Goal: Task Accomplishment & Management: Complete application form

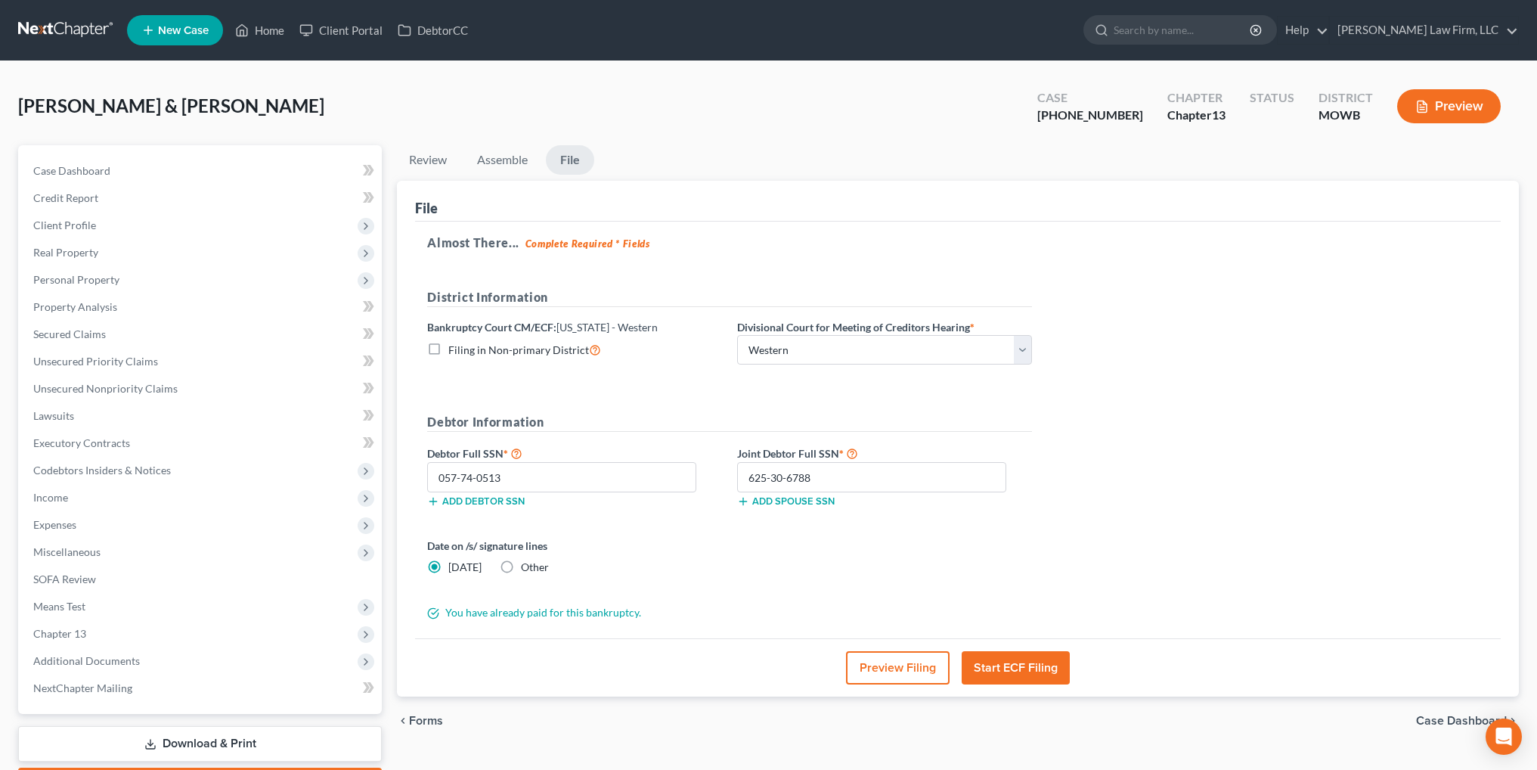
select select "4"
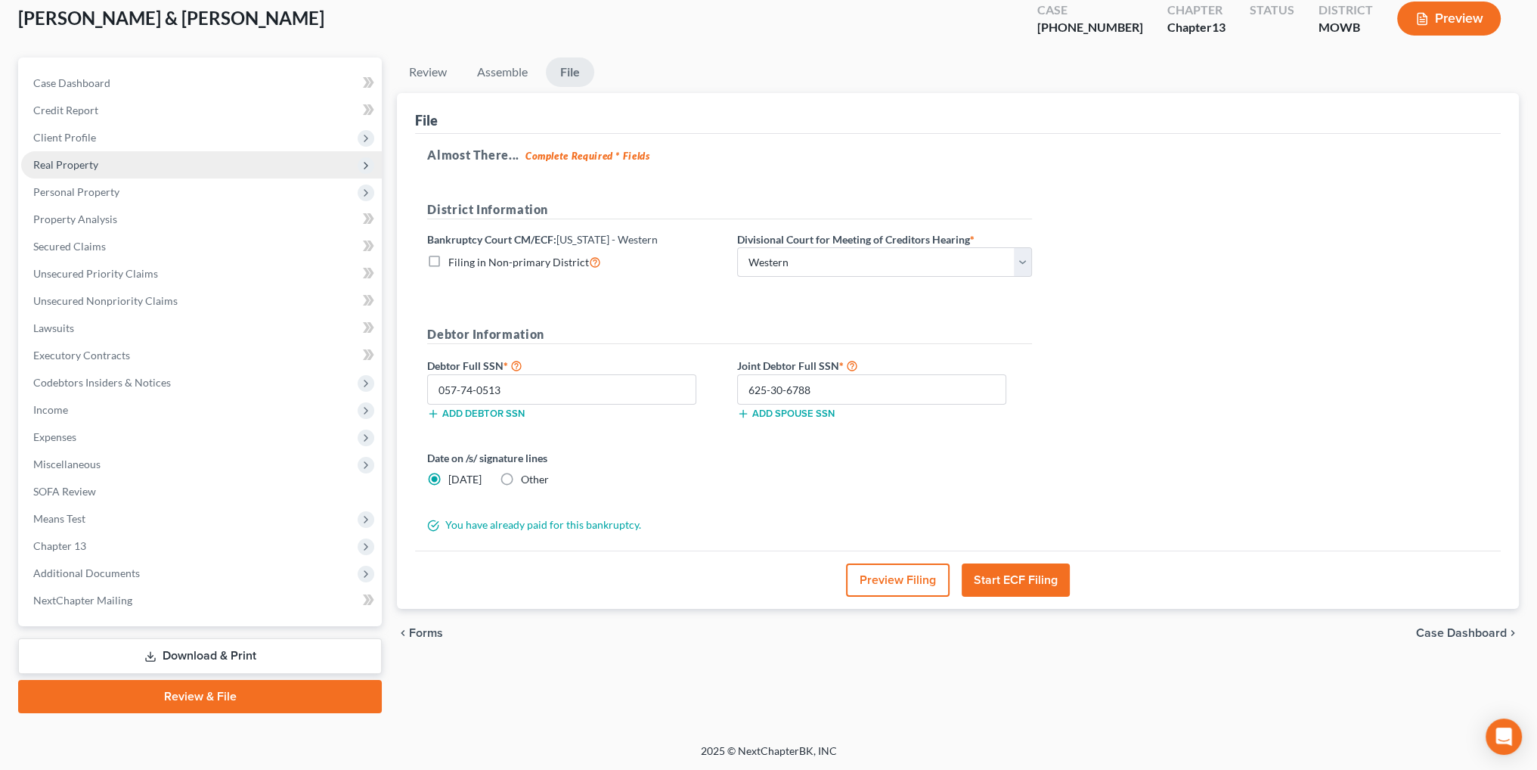
click at [73, 167] on span "Real Property" at bounding box center [65, 164] width 65 height 13
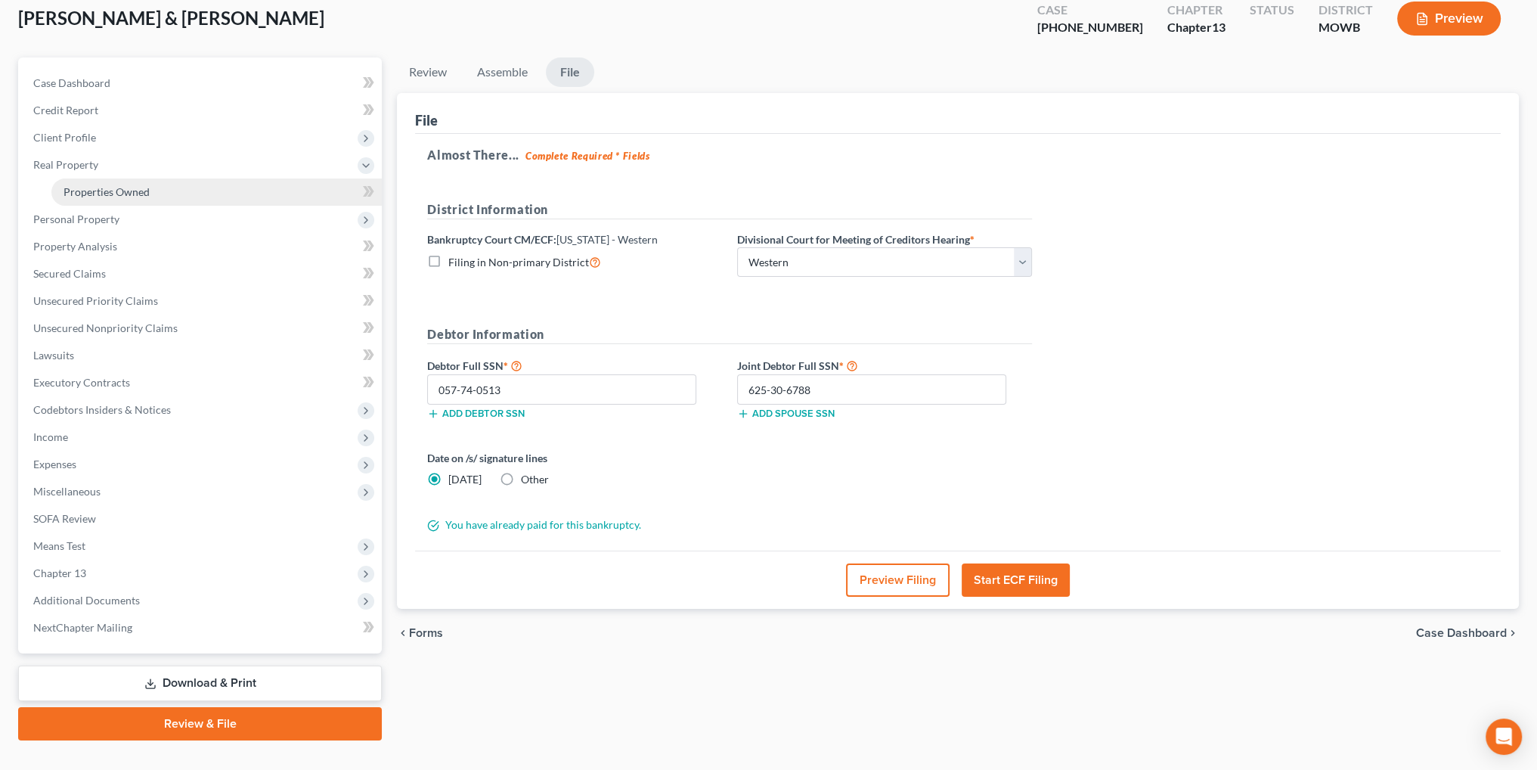
click at [85, 185] on span "Properties Owned" at bounding box center [107, 191] width 86 height 13
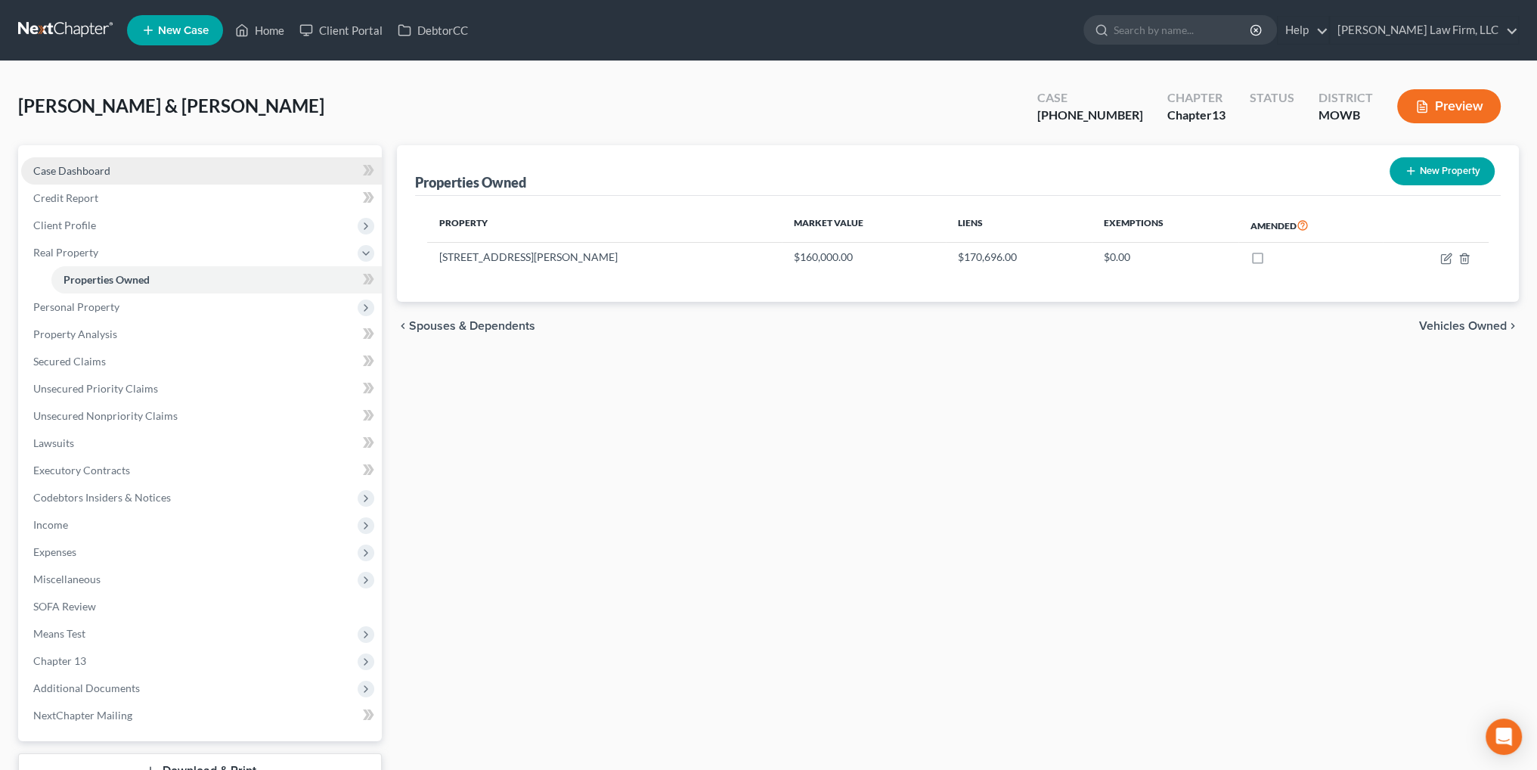
click at [55, 164] on span "Case Dashboard" at bounding box center [71, 170] width 77 height 13
select select "4"
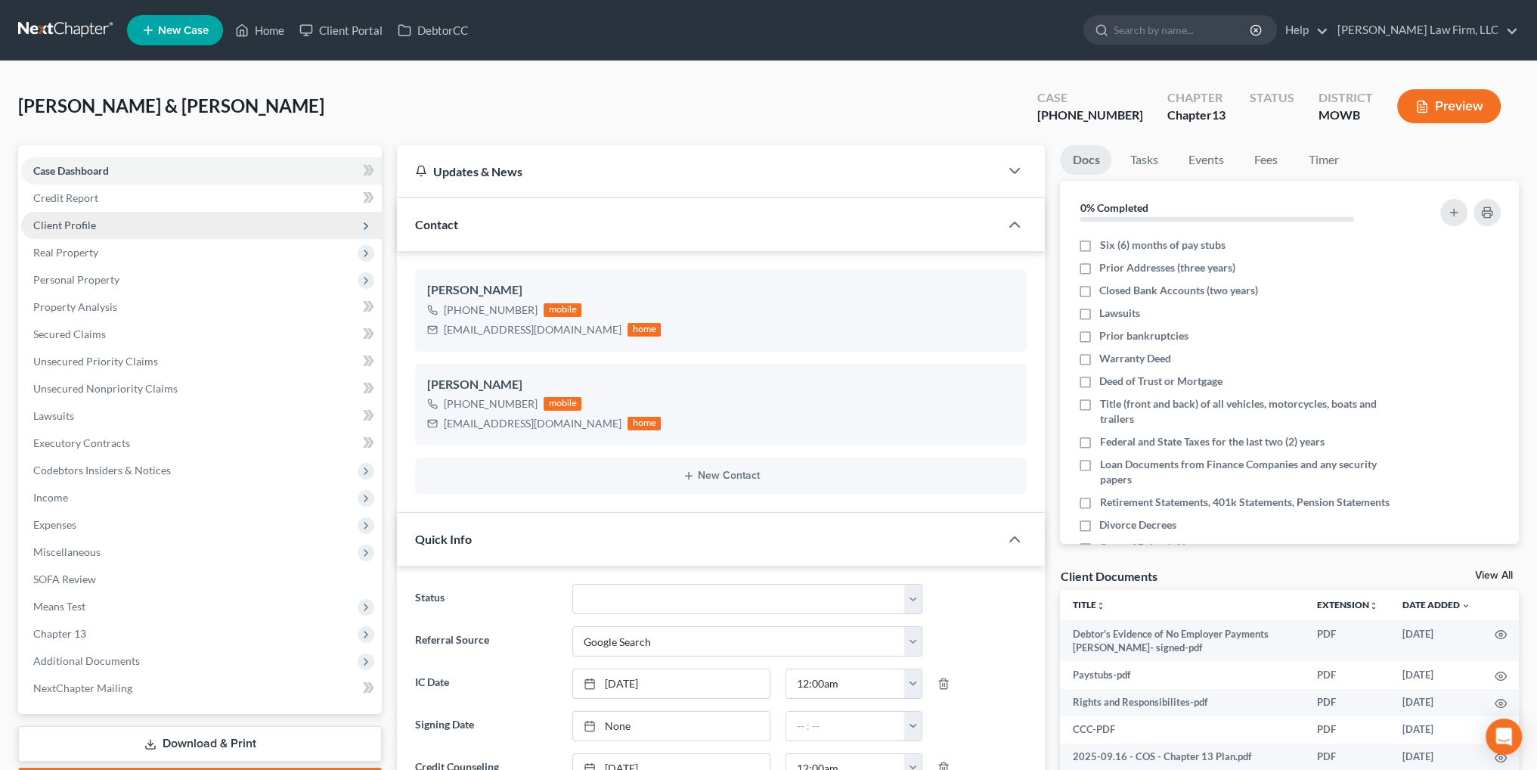
click at [76, 225] on span "Client Profile" at bounding box center [64, 224] width 63 height 13
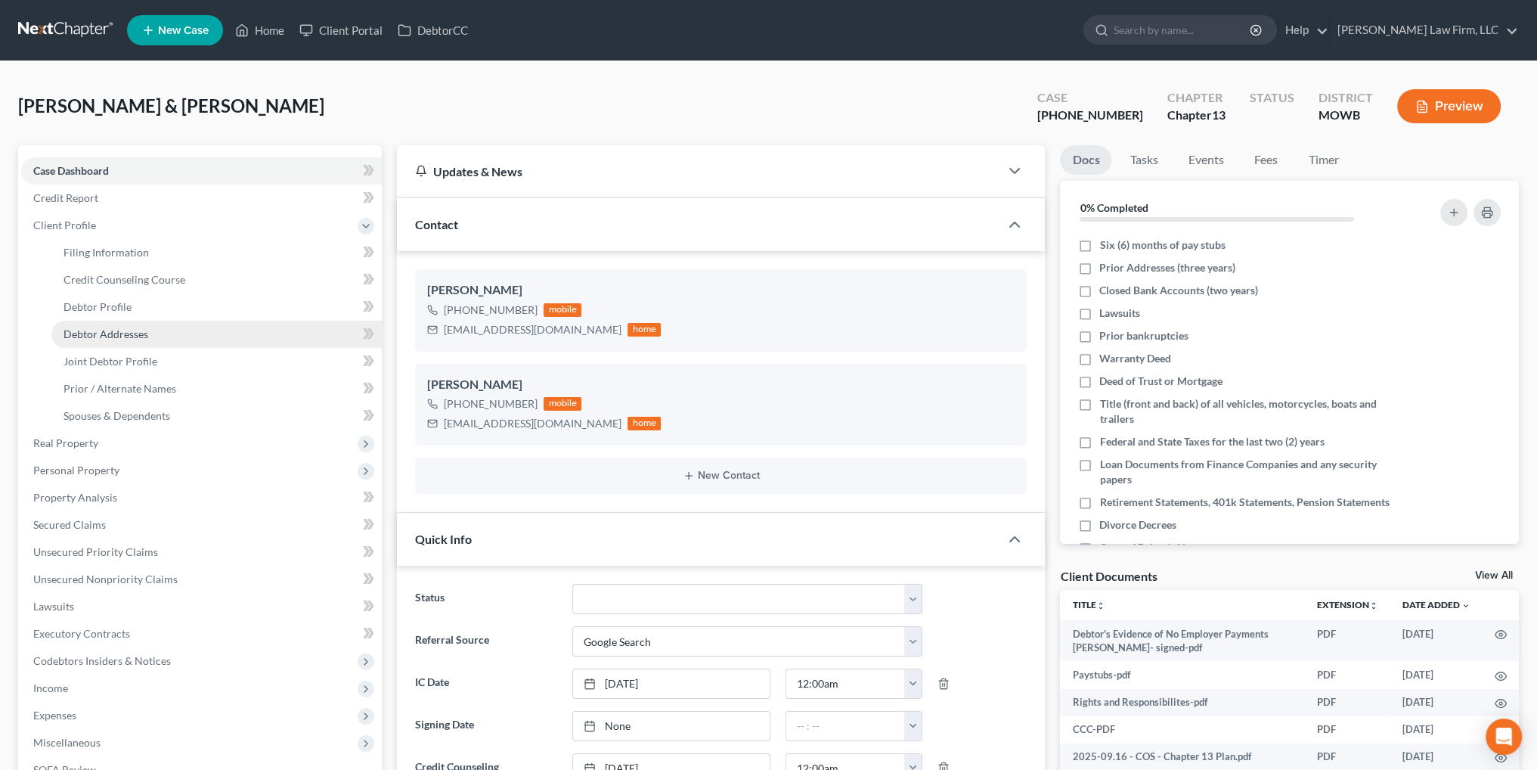
click at [104, 324] on link "Debtor Addresses" at bounding box center [216, 334] width 330 height 27
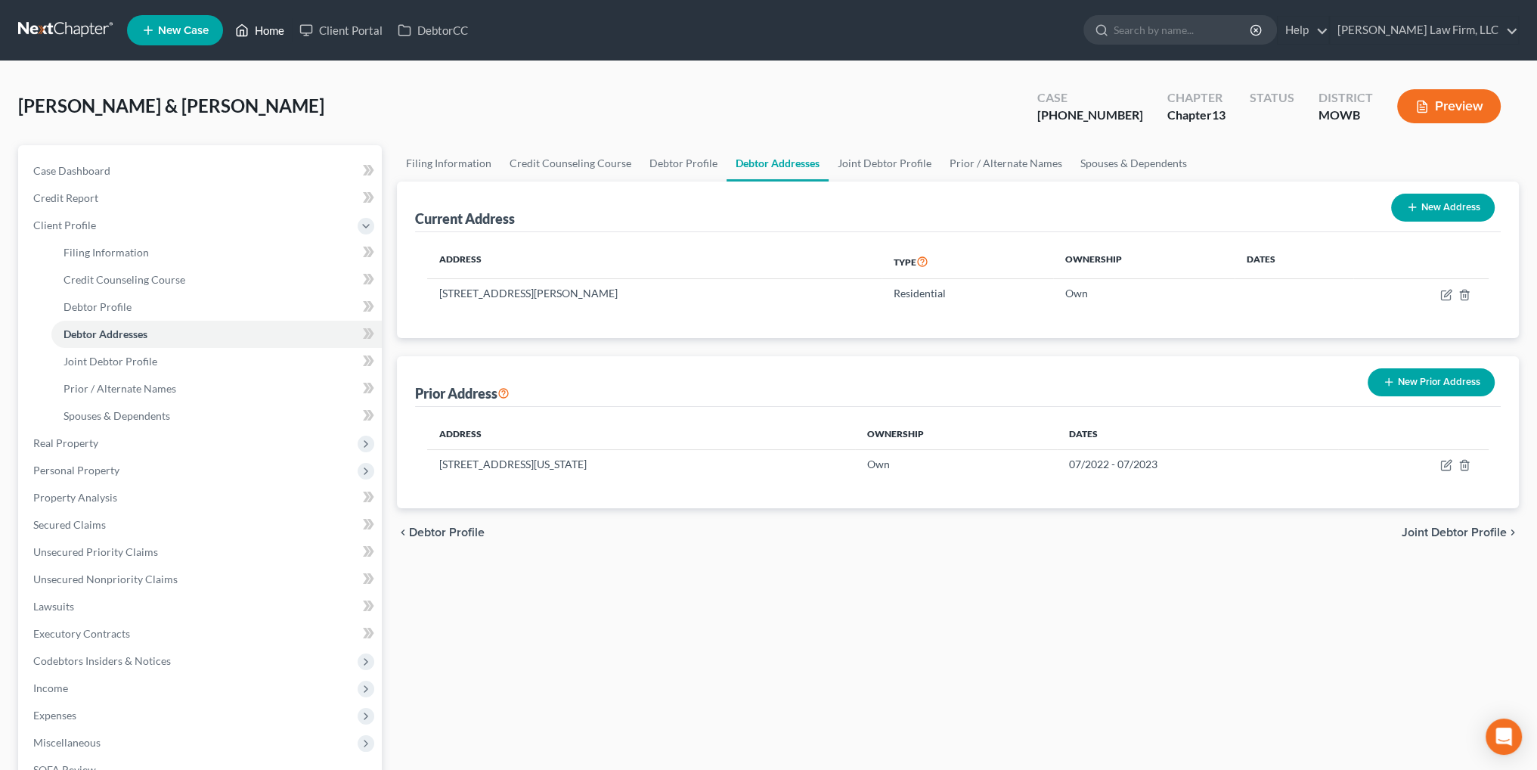
click at [273, 33] on link "Home" at bounding box center [260, 30] width 64 height 27
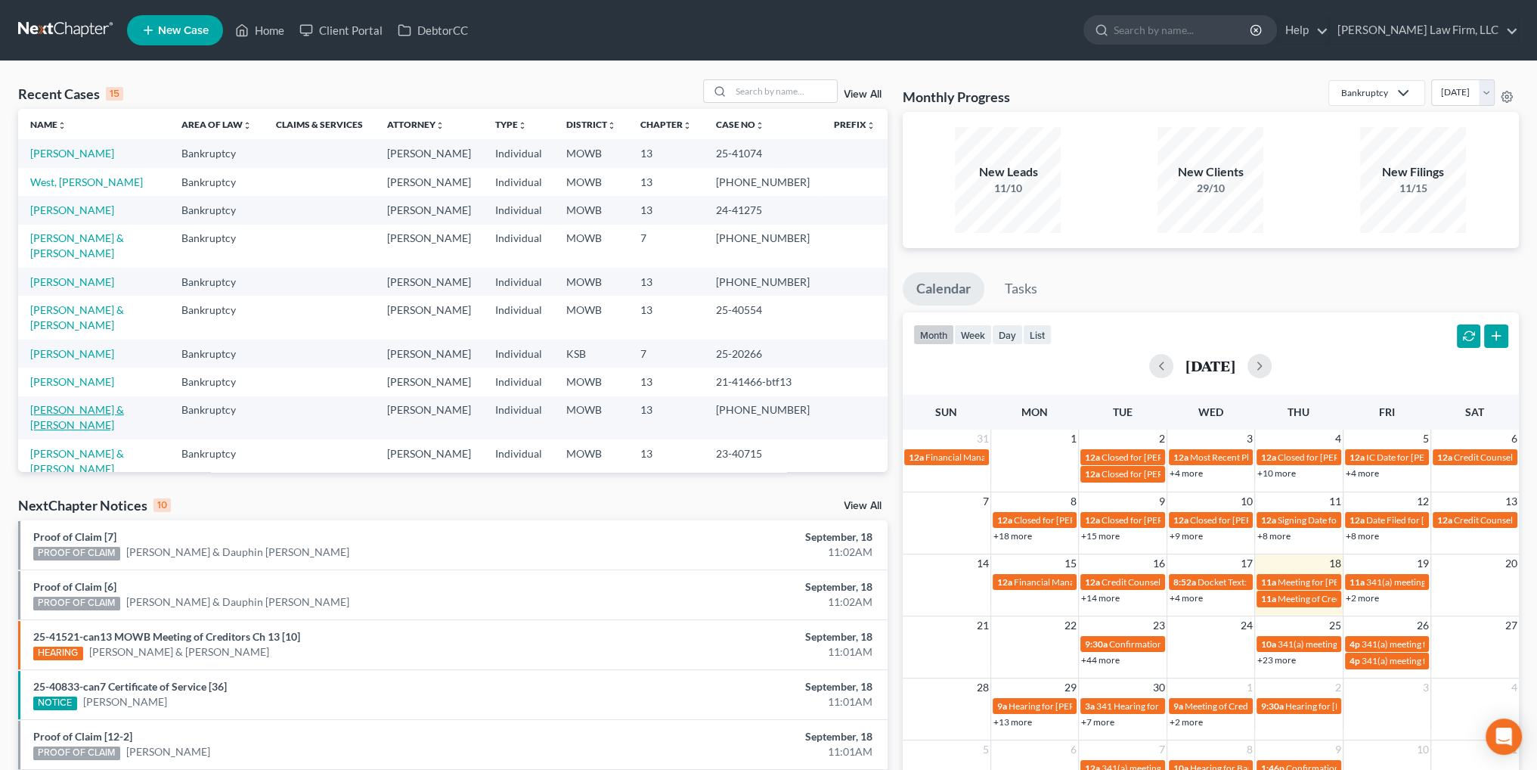
click at [79, 409] on link "[PERSON_NAME] & [PERSON_NAME]" at bounding box center [77, 417] width 94 height 28
select select "3"
select select "4"
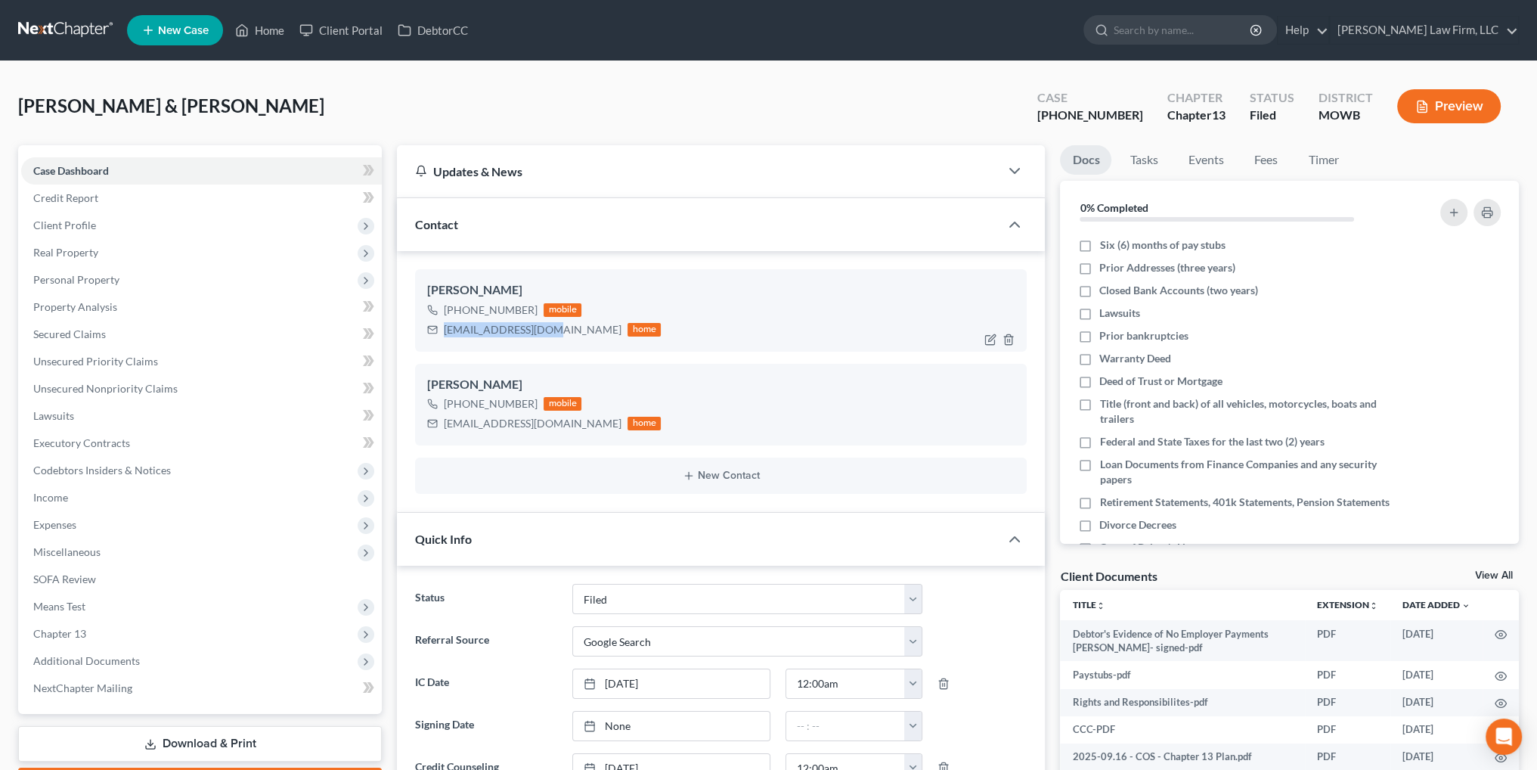
drag, startPoint x: 547, startPoint y: 330, endPoint x: 445, endPoint y: 336, distance: 102.2
click at [445, 336] on div "[EMAIL_ADDRESS][DOMAIN_NAME] home" at bounding box center [544, 330] width 234 height 20
copy div "[EMAIL_ADDRESS][DOMAIN_NAME]"
drag, startPoint x: 564, startPoint y: 426, endPoint x: 441, endPoint y: 428, distance: 122.5
click at [441, 428] on div "[EMAIL_ADDRESS][DOMAIN_NAME] home" at bounding box center [544, 424] width 234 height 20
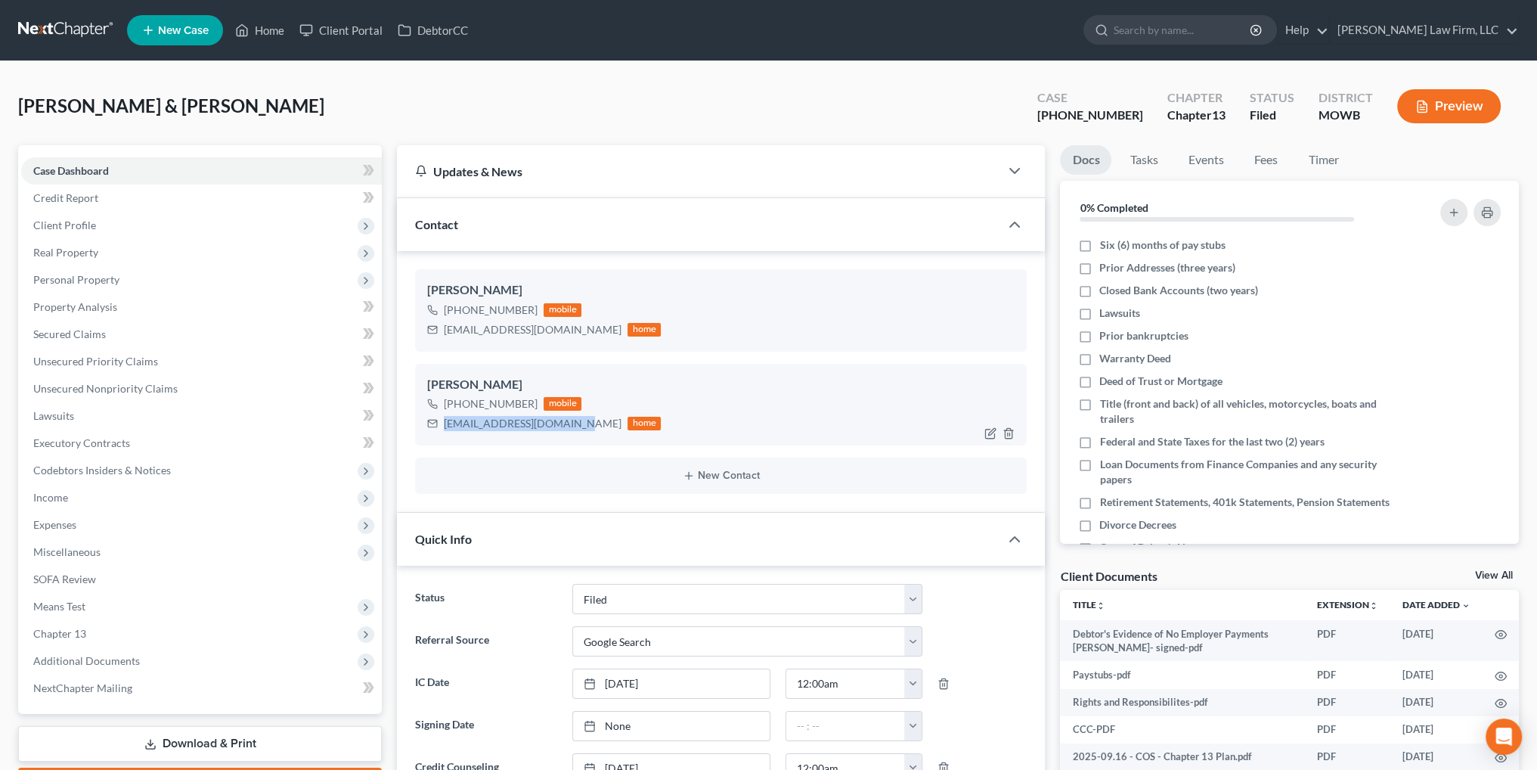
copy div "[EMAIL_ADDRESS][DOMAIN_NAME]"
click at [257, 23] on link "Home" at bounding box center [260, 30] width 64 height 27
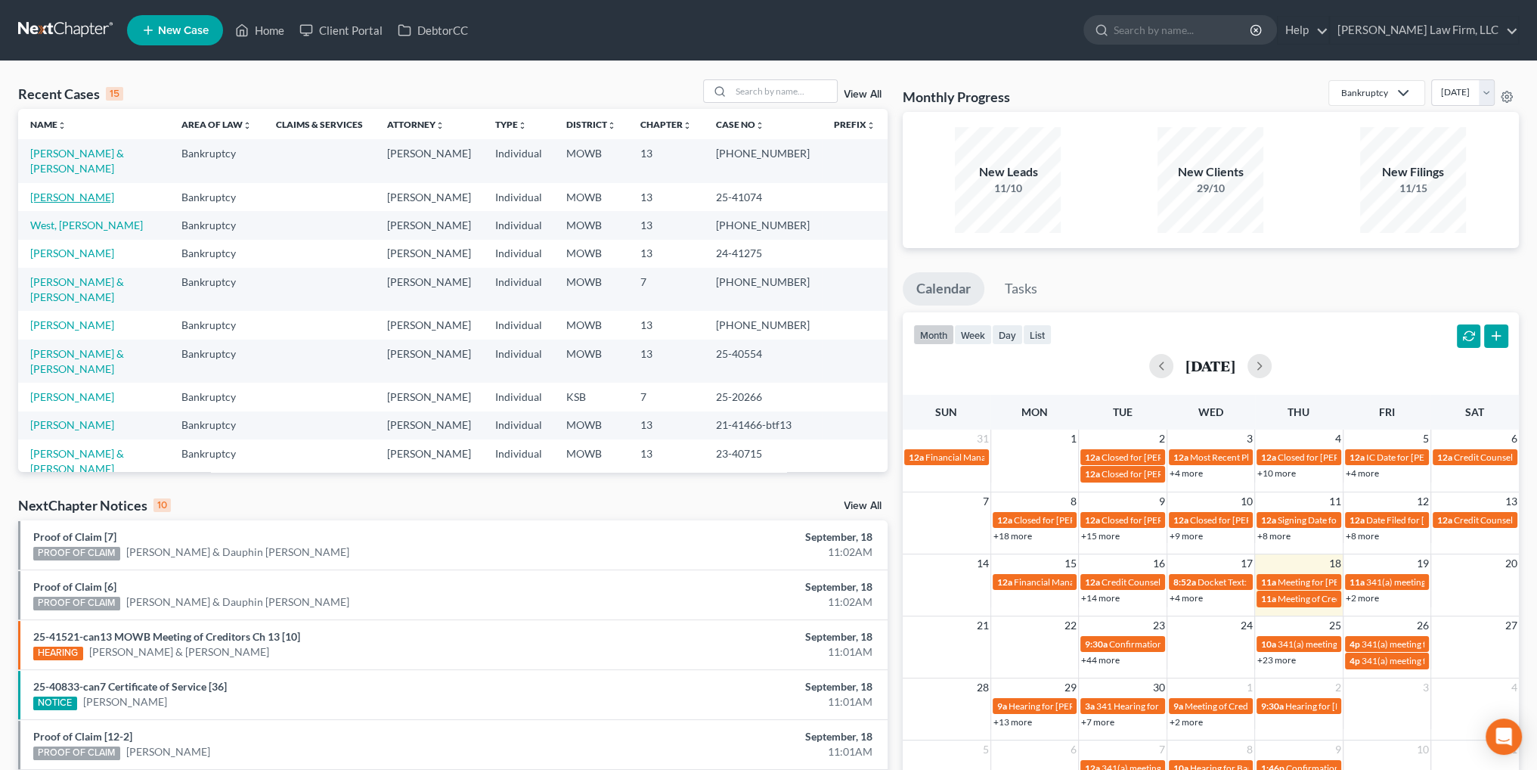
click at [54, 191] on link "[PERSON_NAME]" at bounding box center [72, 197] width 84 height 13
select select "4"
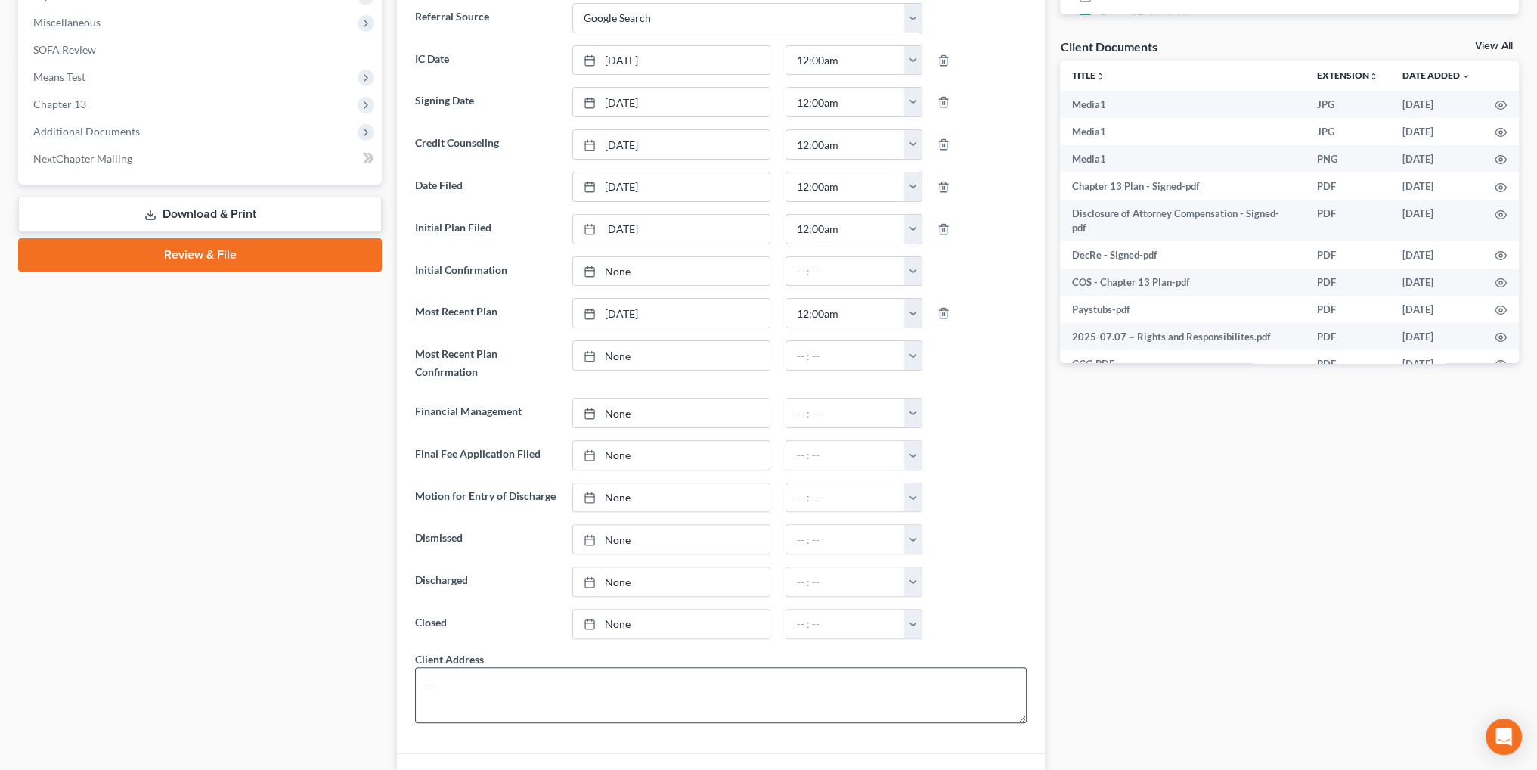
scroll to position [832, 0]
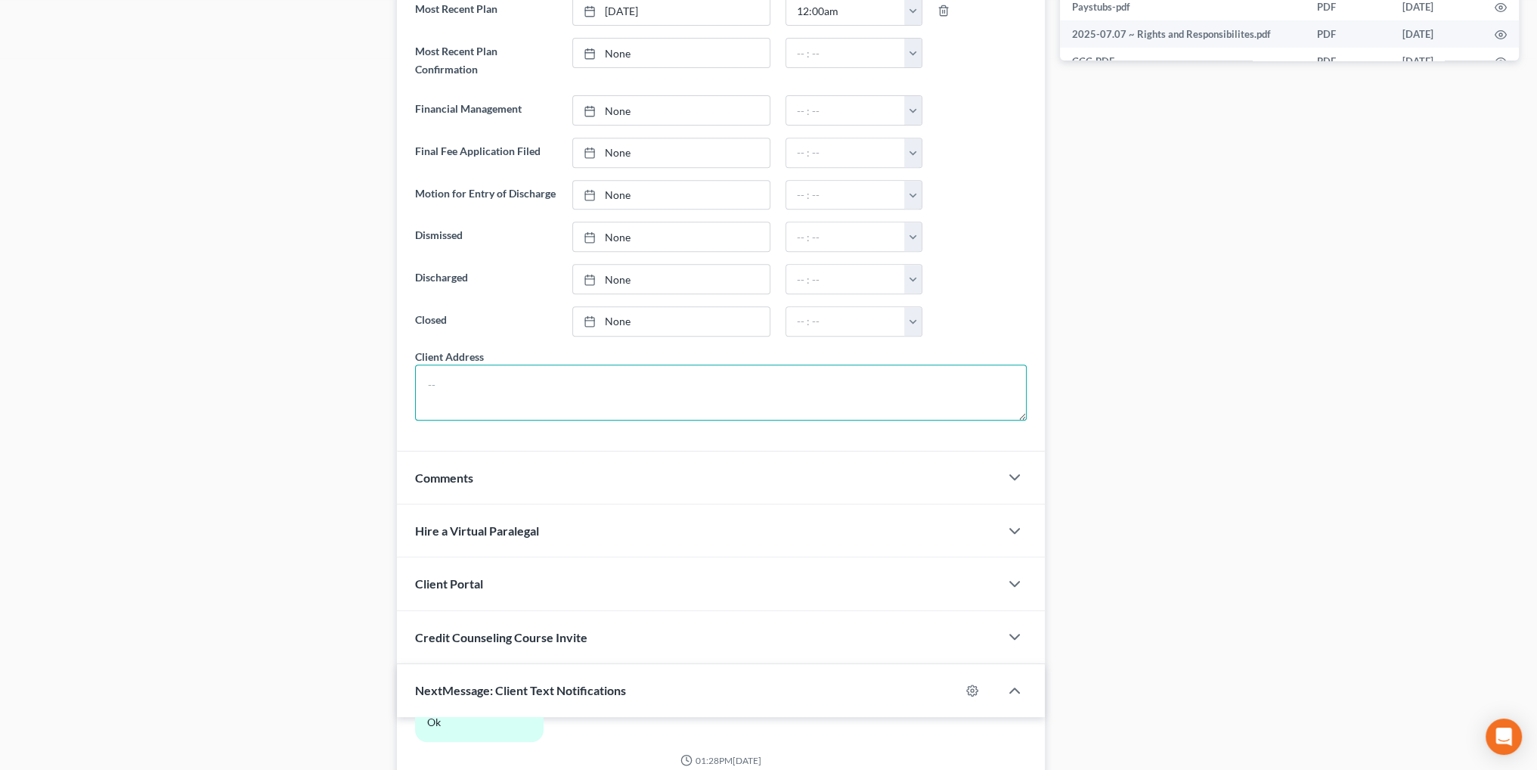
click at [470, 372] on textarea at bounding box center [721, 392] width 612 height 56
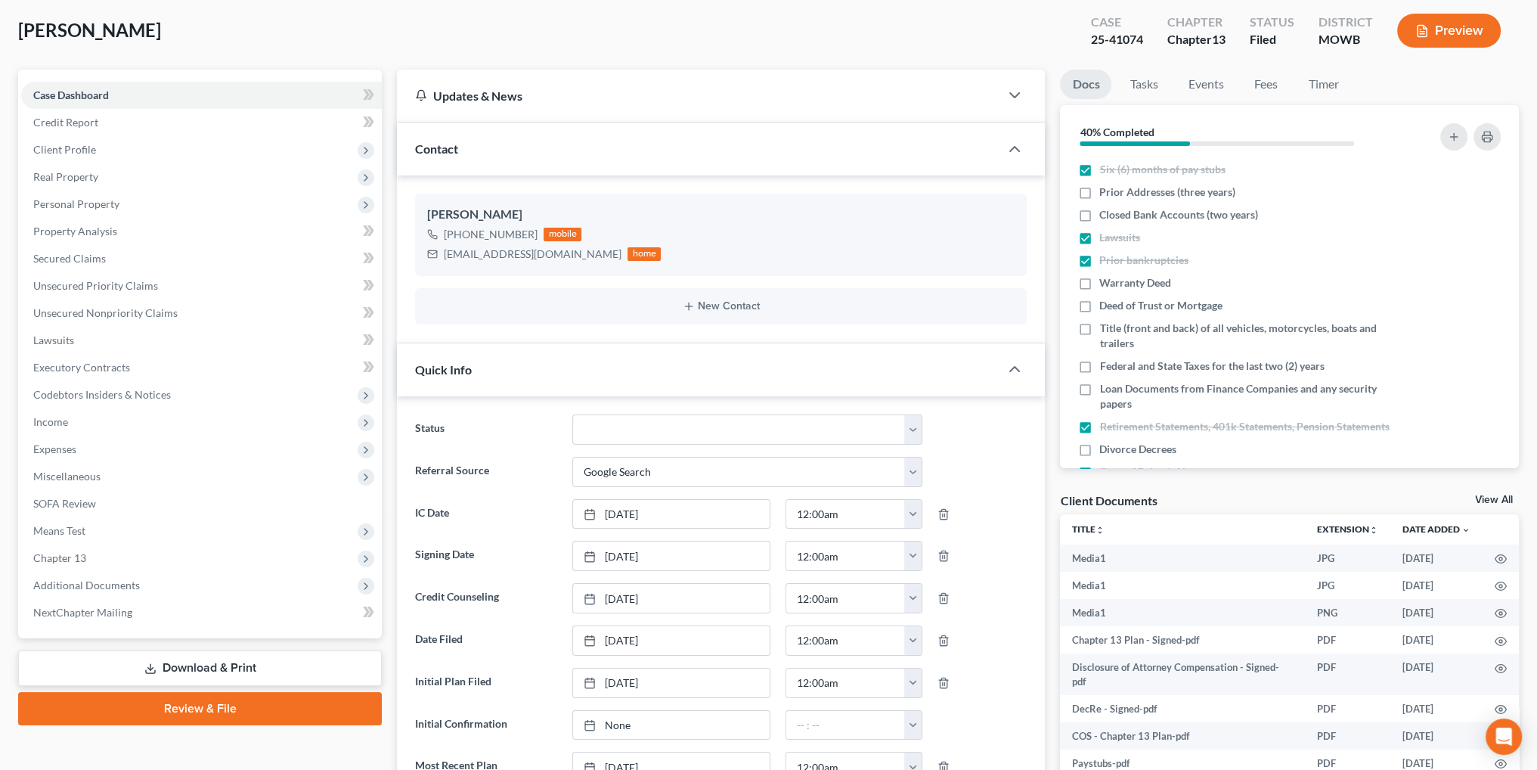
scroll to position [0, 0]
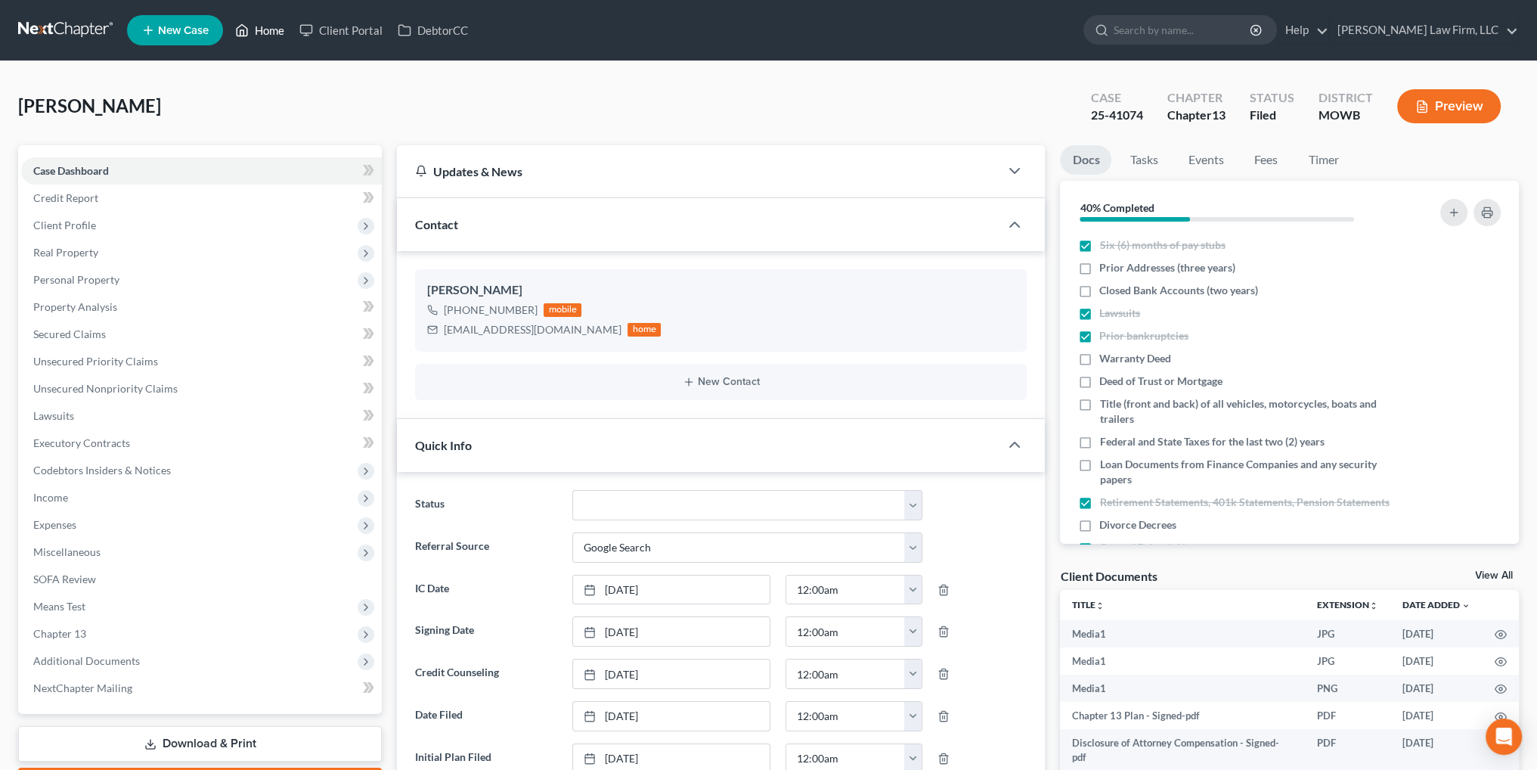
type textarea "[STREET_ADDRESS]"
drag, startPoint x: 253, startPoint y: 27, endPoint x: 358, endPoint y: 1, distance: 107.6
click at [253, 27] on link "Home" at bounding box center [260, 30] width 64 height 27
